Goal: Complete application form

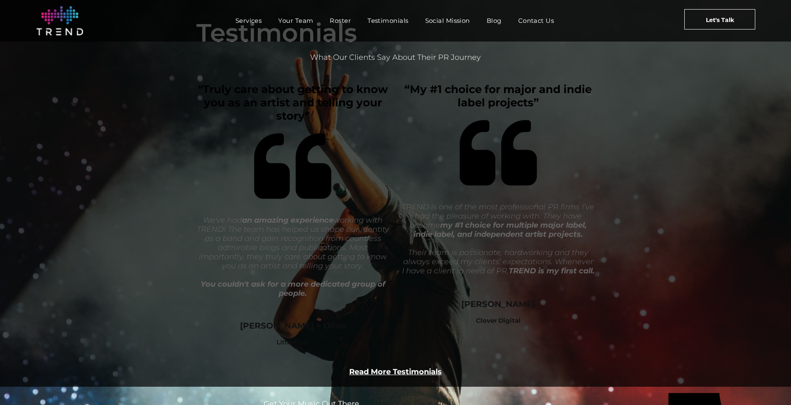
scroll to position [1607, 0]
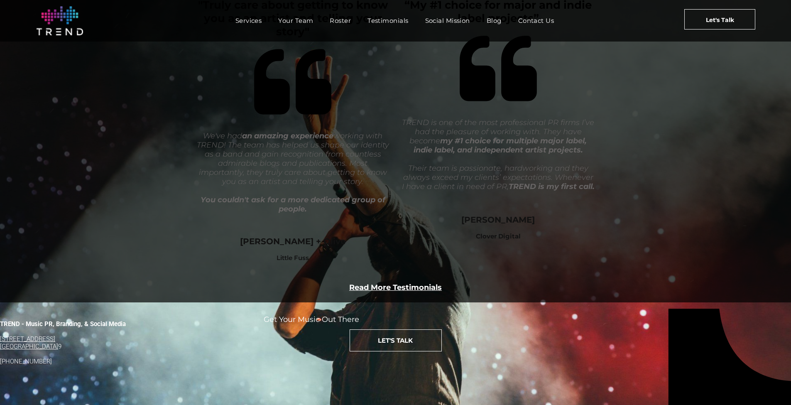
click at [385, 351] on span "LET'S TALK" at bounding box center [395, 340] width 35 height 21
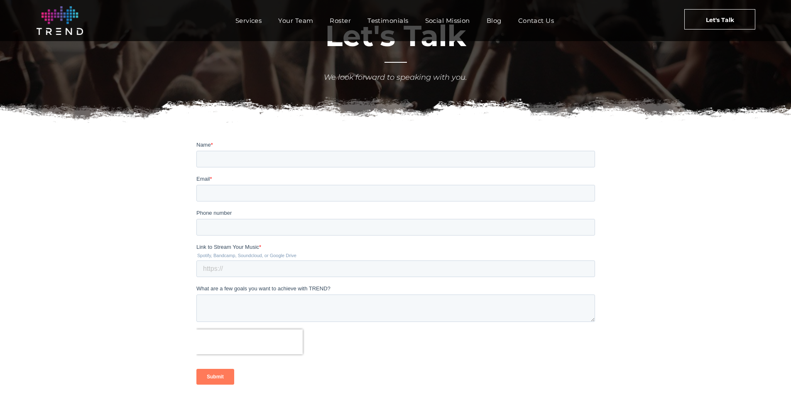
scroll to position [110, 0]
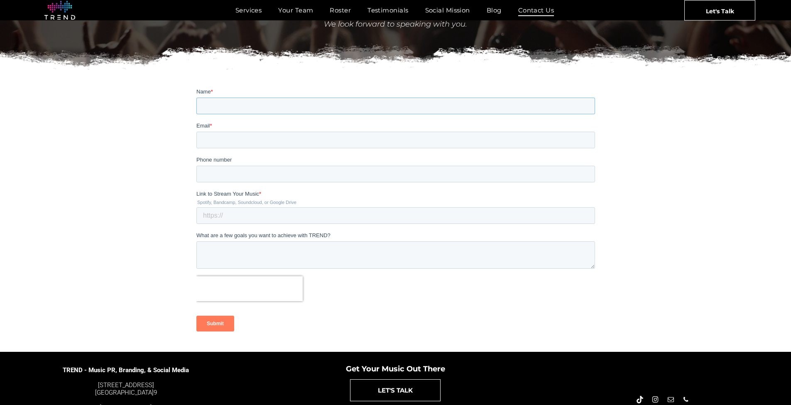
click at [248, 111] on input "Name *" at bounding box center [395, 106] width 399 height 17
type input "[PERSON_NAME]"
type input "[EMAIL_ADDRESS][DOMAIN_NAME]"
type input "3239806463"
paste input "[URL][DOMAIN_NAME]"
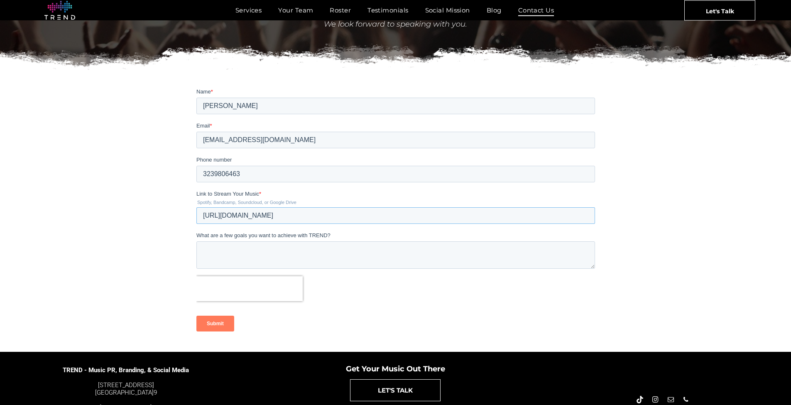
type input "[URL][DOMAIN_NAME]"
click at [273, 243] on textarea "What are a few goals you want to achieve with TREND?" at bounding box center [395, 254] width 399 height 27
type textarea "-"
type textarea "Quite specifically"
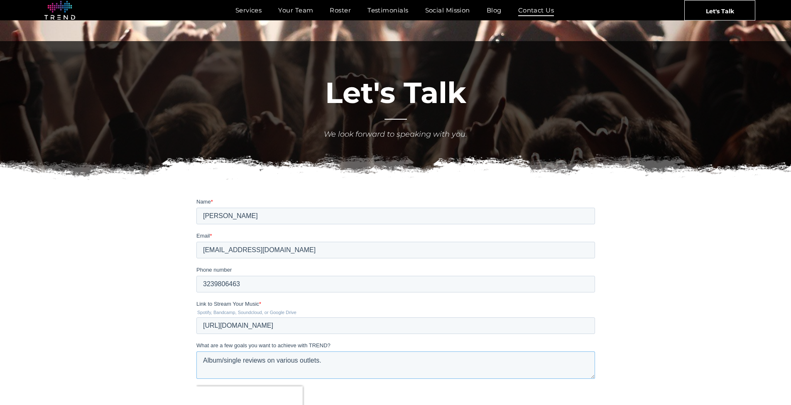
scroll to position [148, 0]
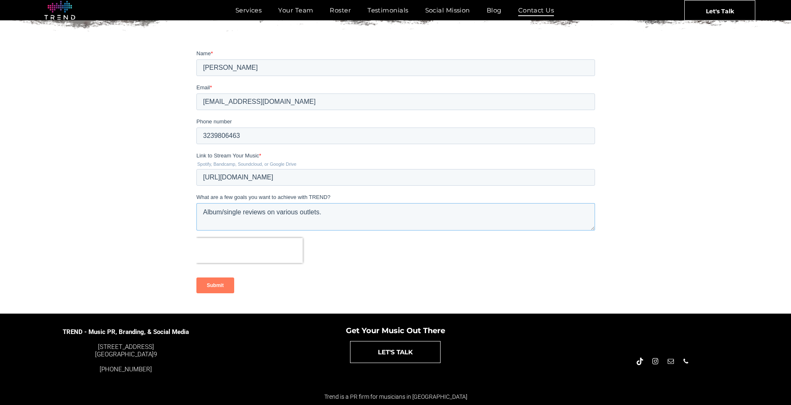
type textarea "Album/single reviews on various outlets."
drag, startPoint x: 219, startPoint y: 288, endPoint x: 414, endPoint y: 337, distance: 200.9
click at [219, 288] on input "Submit" at bounding box center [215, 285] width 38 height 16
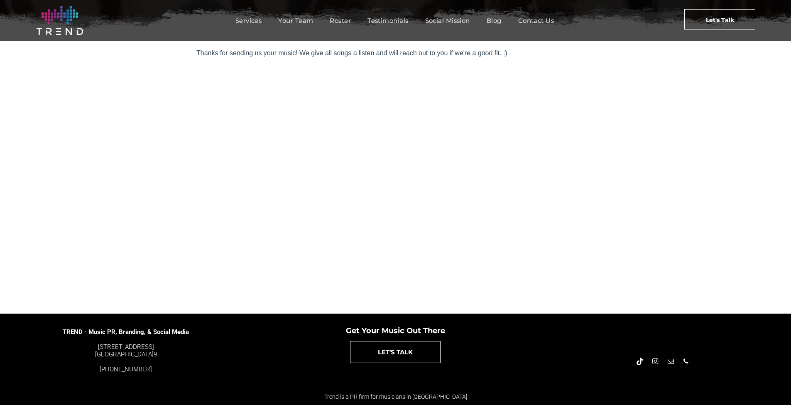
scroll to position [0, 0]
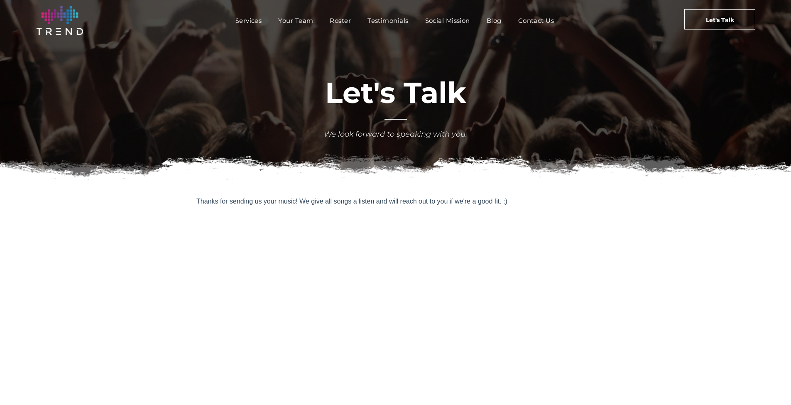
click at [436, 1] on div "Services Your Team Roster Testimonials [DEMOGRAPHIC_DATA] Blog Contact Us Let's…" at bounding box center [395, 20] width 791 height 41
